Goal: Information Seeking & Learning: Learn about a topic

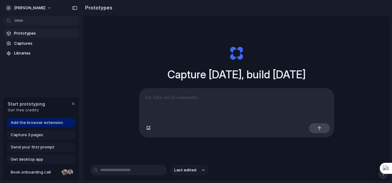
click at [169, 95] on p at bounding box center [237, 97] width 184 height 7
click at [156, 101] on div at bounding box center [236, 105] width 195 height 32
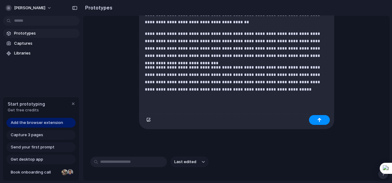
scroll to position [168, 0]
click at [316, 125] on button "button" at bounding box center [319, 120] width 21 height 10
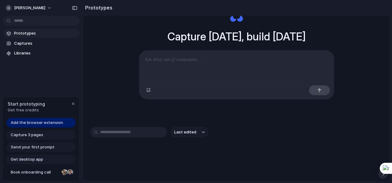
scroll to position [40, 0]
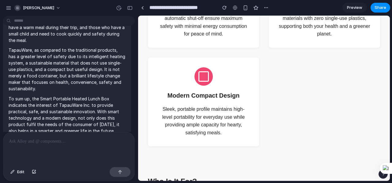
scroll to position [164, 0]
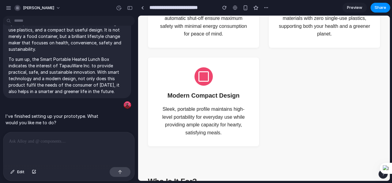
click at [47, 145] on div at bounding box center [68, 148] width 131 height 32
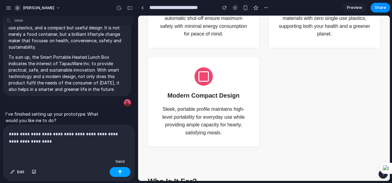
click at [119, 173] on div "button" at bounding box center [120, 172] width 4 height 4
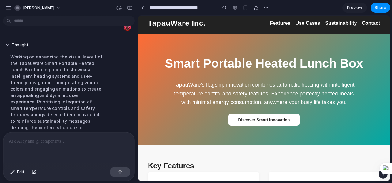
scroll to position [0, 0]
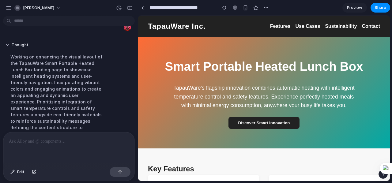
click at [251, 125] on button "Discover Smart Innovation" at bounding box center [264, 123] width 71 height 12
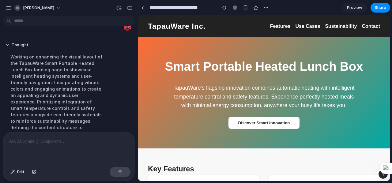
click at [243, 111] on section "Smart Portable Heated Lunch Box TapauWare's flagship innovation combines automa…" at bounding box center [264, 92] width 252 height 111
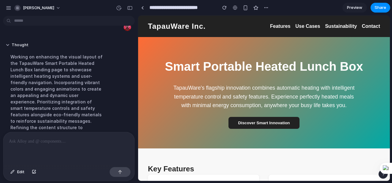
click at [244, 118] on button "Discover Smart Innovation" at bounding box center [264, 123] width 71 height 12
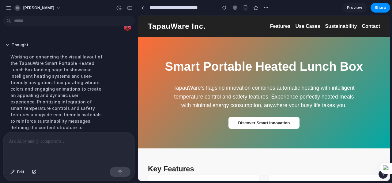
drag, startPoint x: 244, startPoint y: 118, endPoint x: 242, endPoint y: 137, distance: 19.4
click at [242, 137] on section "Smart Portable Heated Lunch Box TapauWare's flagship innovation combines automa…" at bounding box center [264, 92] width 252 height 111
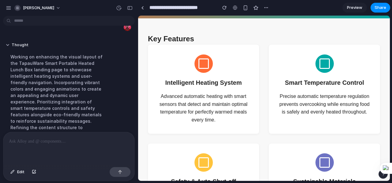
scroll to position [131, 0]
click at [193, 100] on p "Advanced automatic heating with smart sensors that detect and maintain optimal …" at bounding box center [204, 107] width 92 height 31
click at [204, 66] on div at bounding box center [204, 63] width 18 height 18
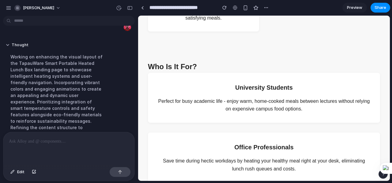
scroll to position [430, 0]
click at [228, 98] on p "Perfect for busy academic life - enjoy warm, home-cooked meals between lectures…" at bounding box center [264, 105] width 213 height 16
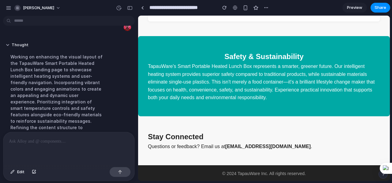
scroll to position [772, 0]
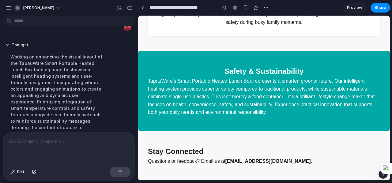
click at [228, 98] on p "TapauWare's Smart Portable Heated Lunch Box represents a smarter, greener futur…" at bounding box center [264, 96] width 232 height 39
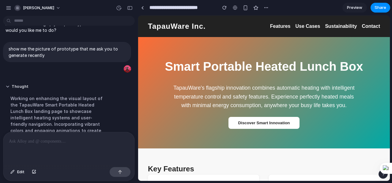
scroll to position [253, 0]
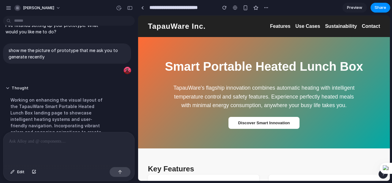
drag, startPoint x: 35, startPoint y: 148, endPoint x: 29, endPoint y: 141, distance: 8.7
click at [29, 141] on div at bounding box center [68, 148] width 131 height 32
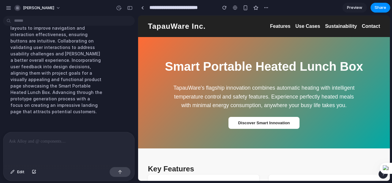
scroll to position [0, 0]
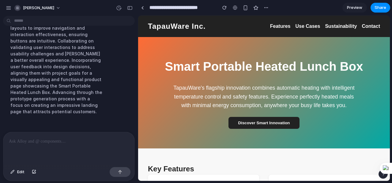
click at [233, 121] on button "Discover Smart Innovation" at bounding box center [264, 123] width 71 height 12
click at [241, 124] on button "Discover Smart Innovation" at bounding box center [264, 123] width 71 height 12
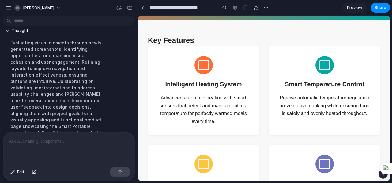
scroll to position [353, 0]
